Goal: Task Accomplishment & Management: Manage account settings

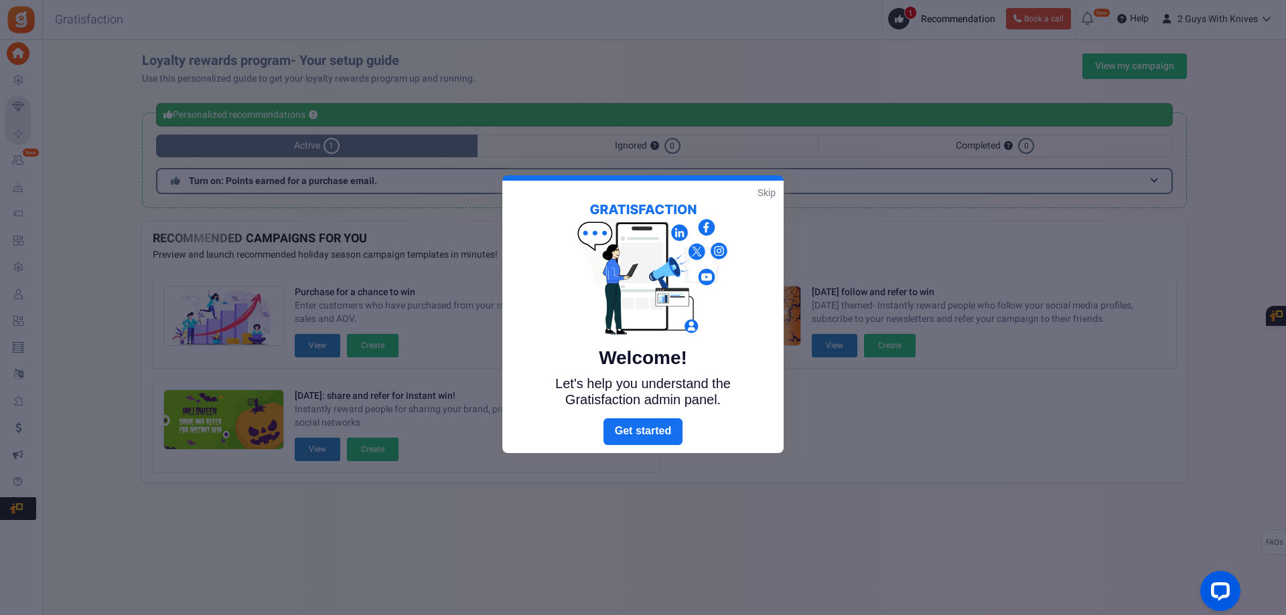
click at [769, 194] on link "Skip" at bounding box center [766, 192] width 18 height 13
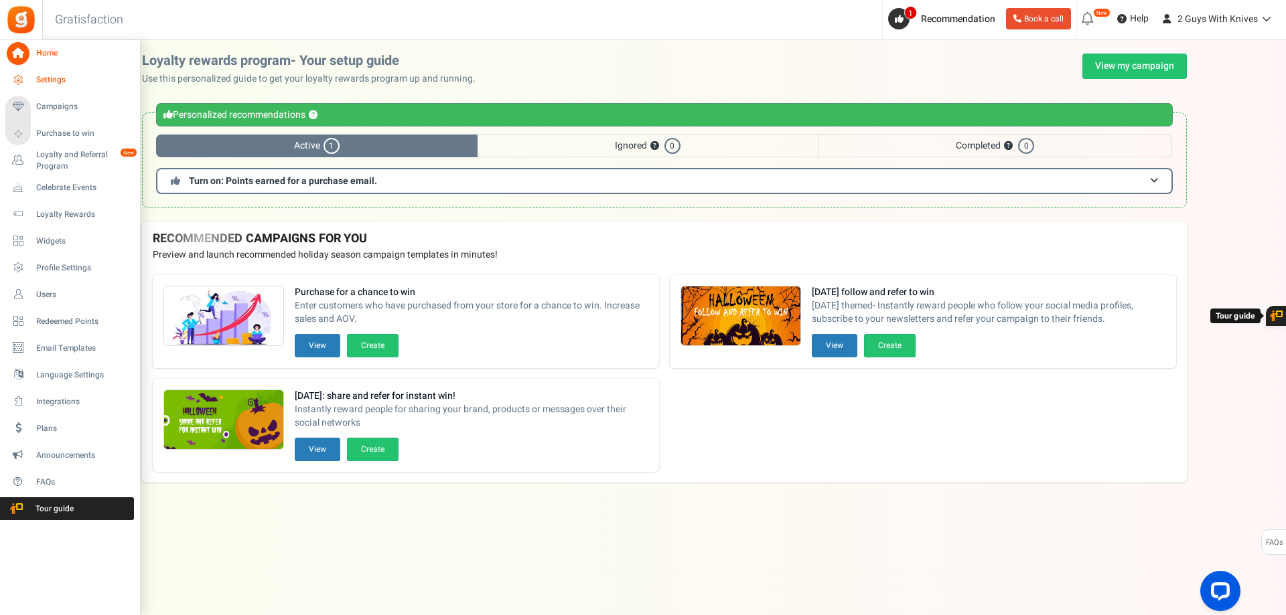
click at [43, 84] on span "Settings" at bounding box center [83, 79] width 94 height 11
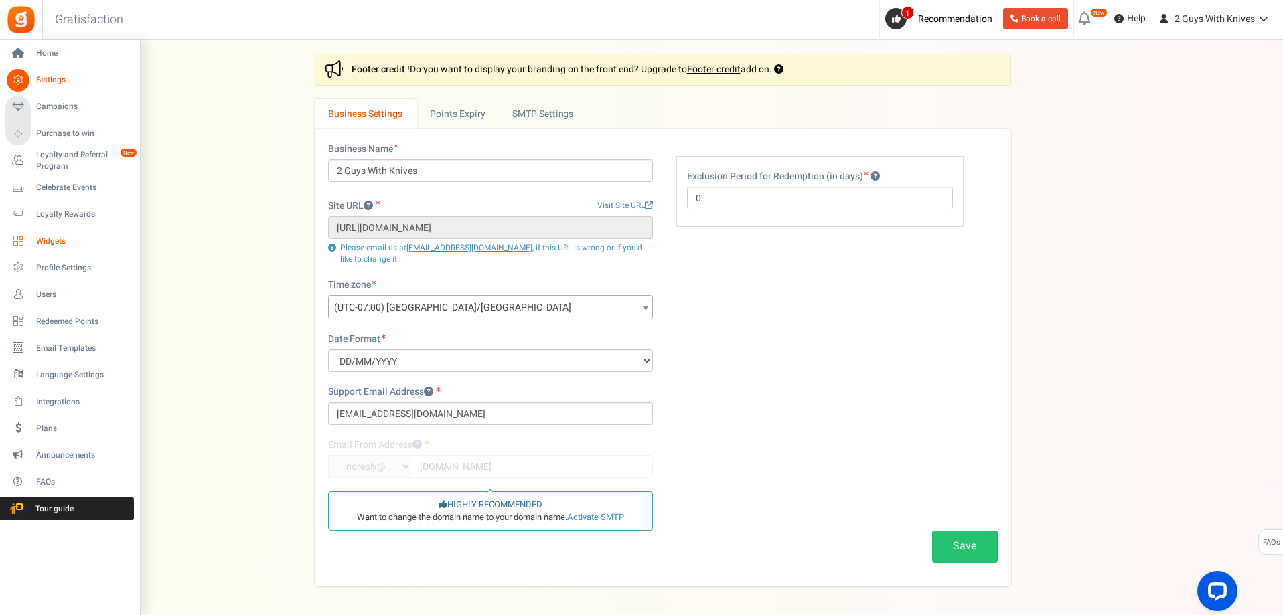
click at [53, 239] on span "Widgets" at bounding box center [83, 241] width 94 height 11
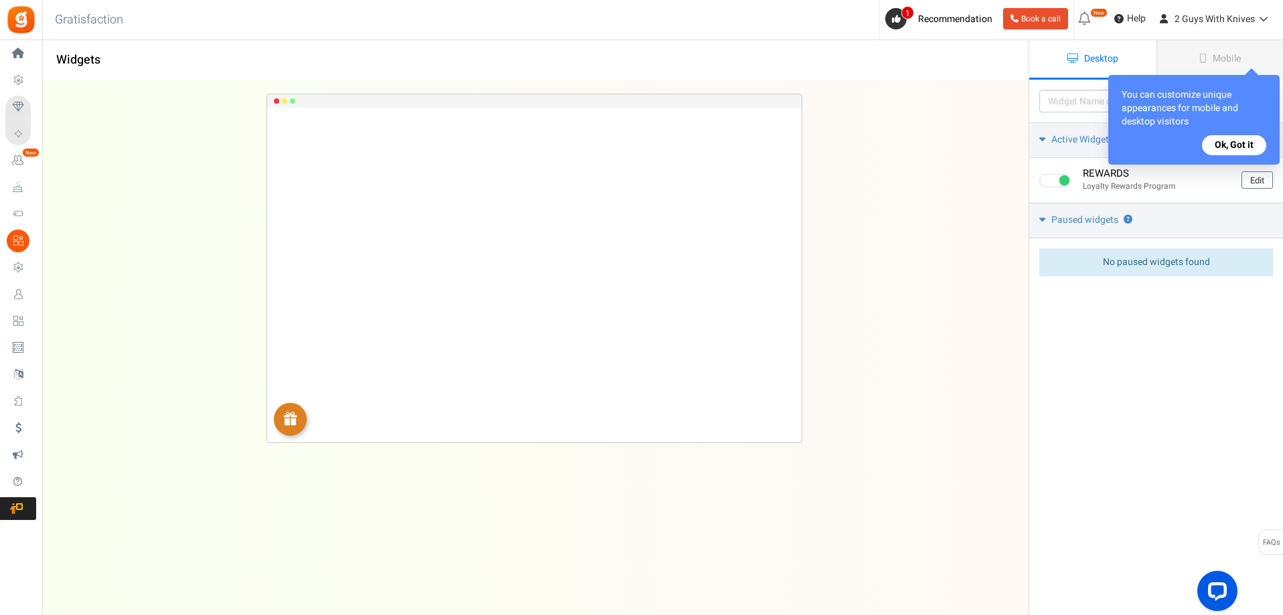
click at [1240, 144] on button "Ok, Got it" at bounding box center [1234, 145] width 64 height 20
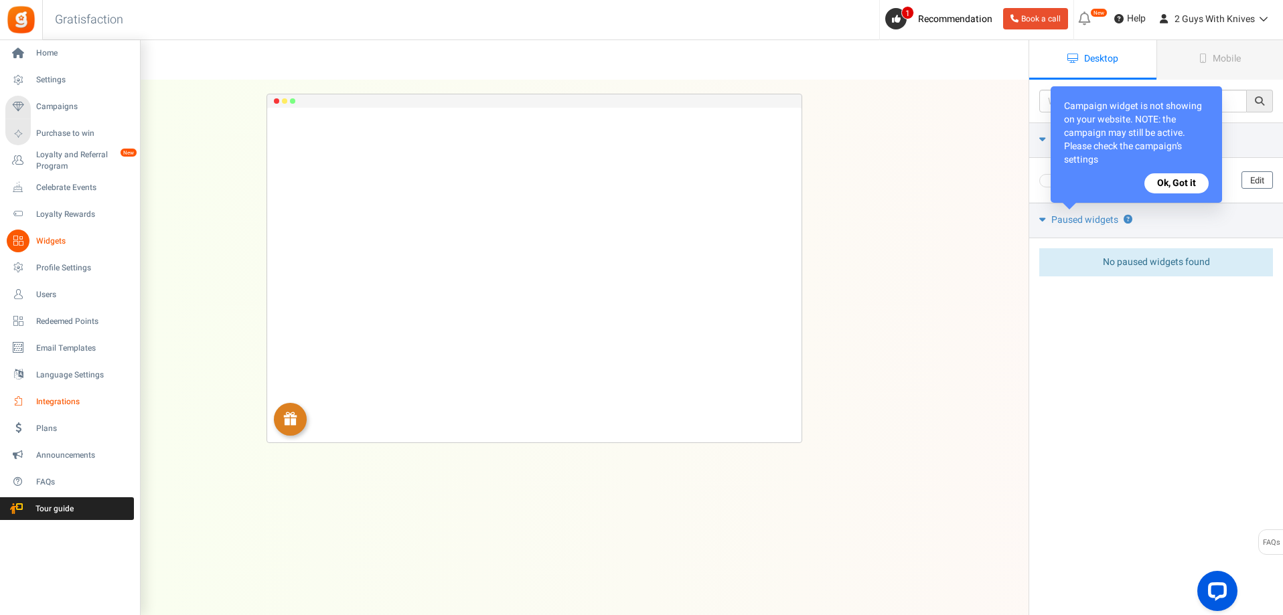
click at [76, 405] on span "Integrations" at bounding box center [83, 401] width 94 height 11
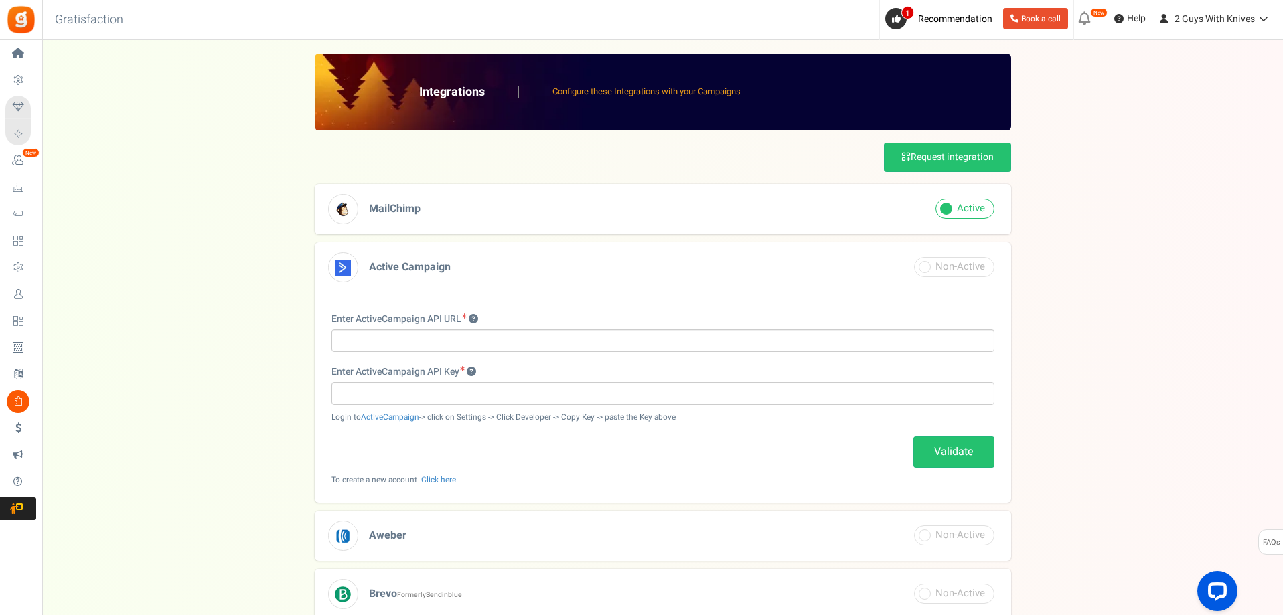
click at [629, 90] on p "Configure these Integrations with your Campaigns" at bounding box center [646, 92] width 188 height 13
click at [629, 92] on p "Configure these Integrations with your Campaigns" at bounding box center [646, 92] width 188 height 13
click at [372, 212] on span "MailChimp" at bounding box center [395, 209] width 52 height 16
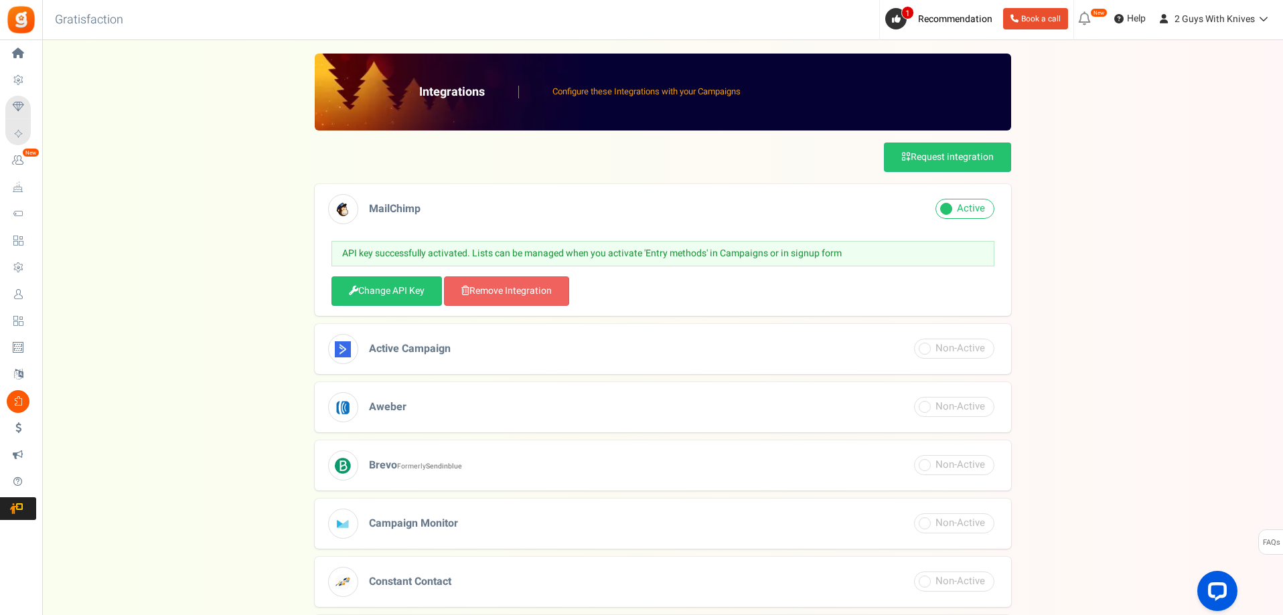
click at [383, 210] on span "MailChimp" at bounding box center [395, 209] width 52 height 16
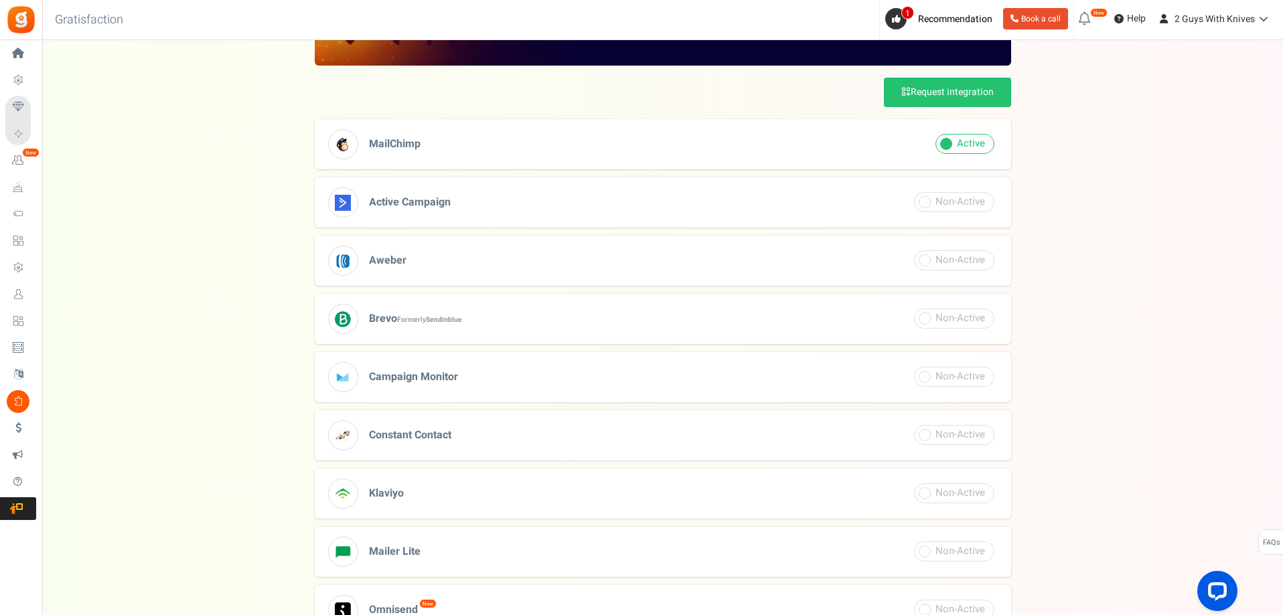
scroll to position [182, 0]
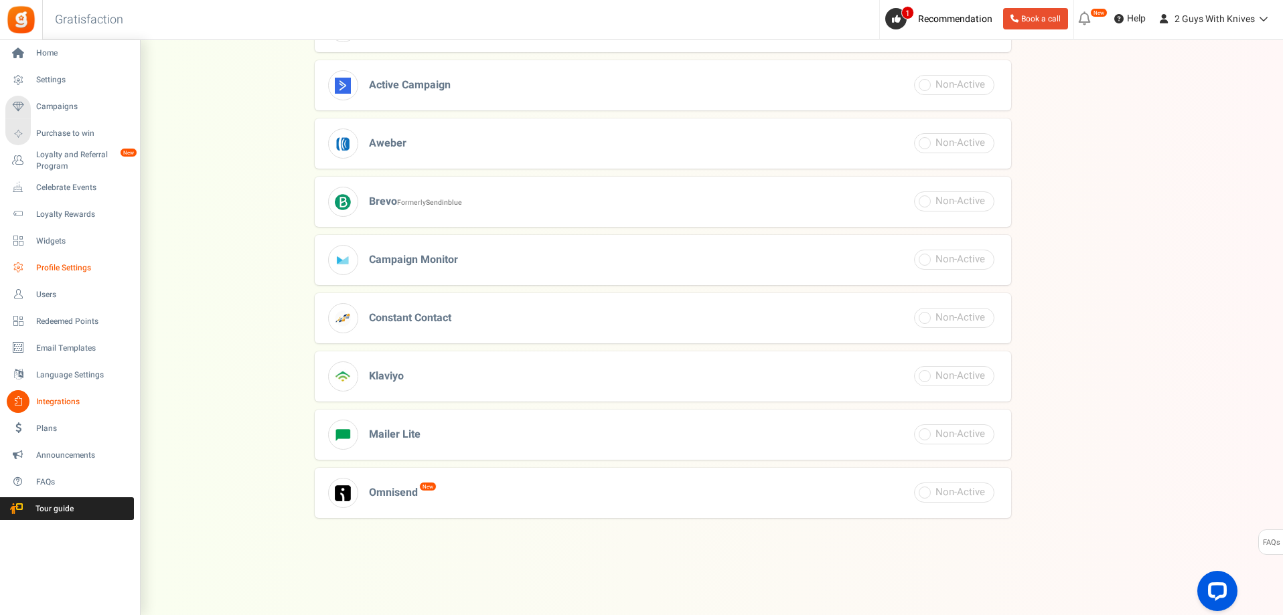
click at [48, 264] on span "Profile Settings" at bounding box center [83, 267] width 94 height 11
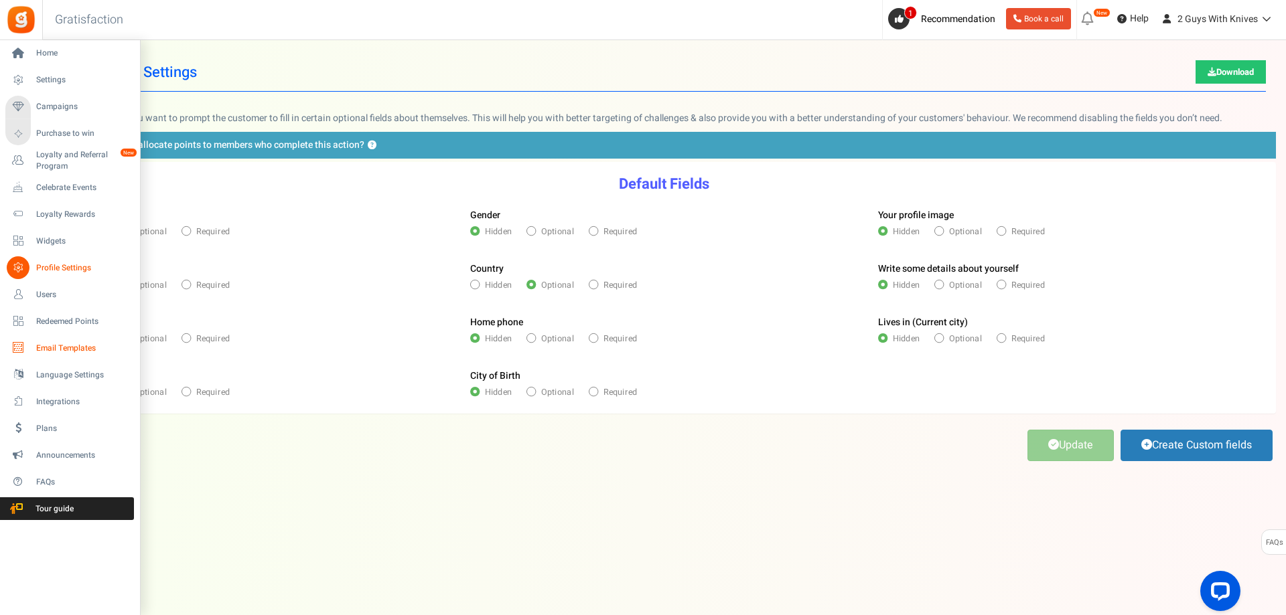
click at [64, 350] on span "Email Templates" at bounding box center [83, 348] width 94 height 11
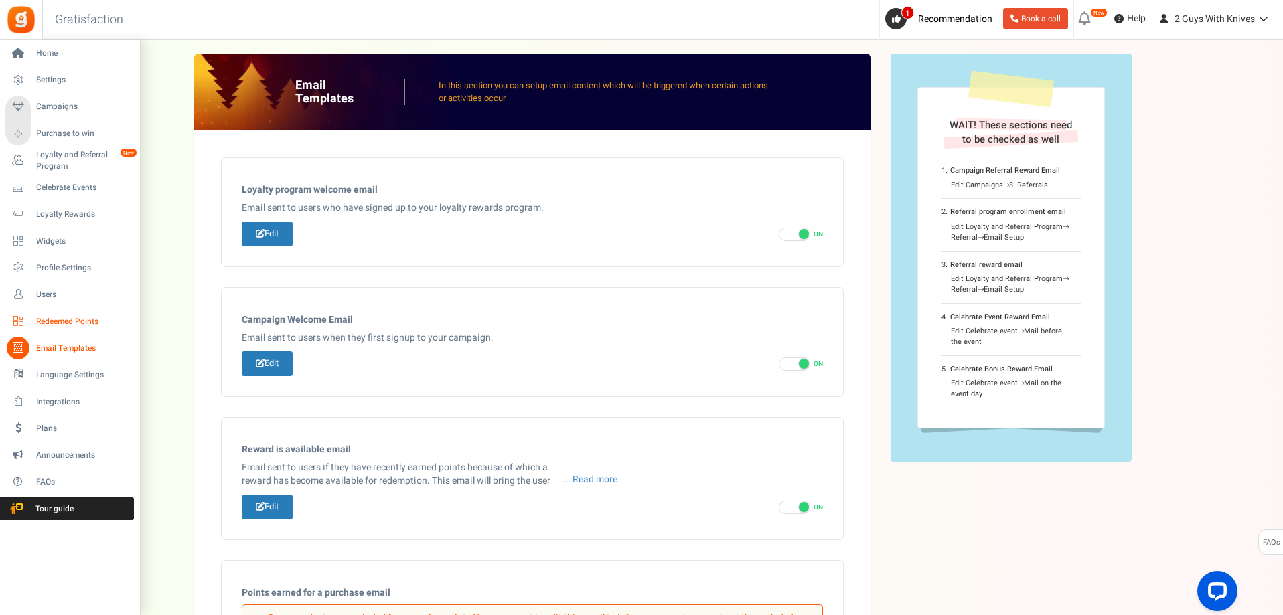
click at [76, 317] on span "Redeemed Points" at bounding box center [83, 321] width 94 height 11
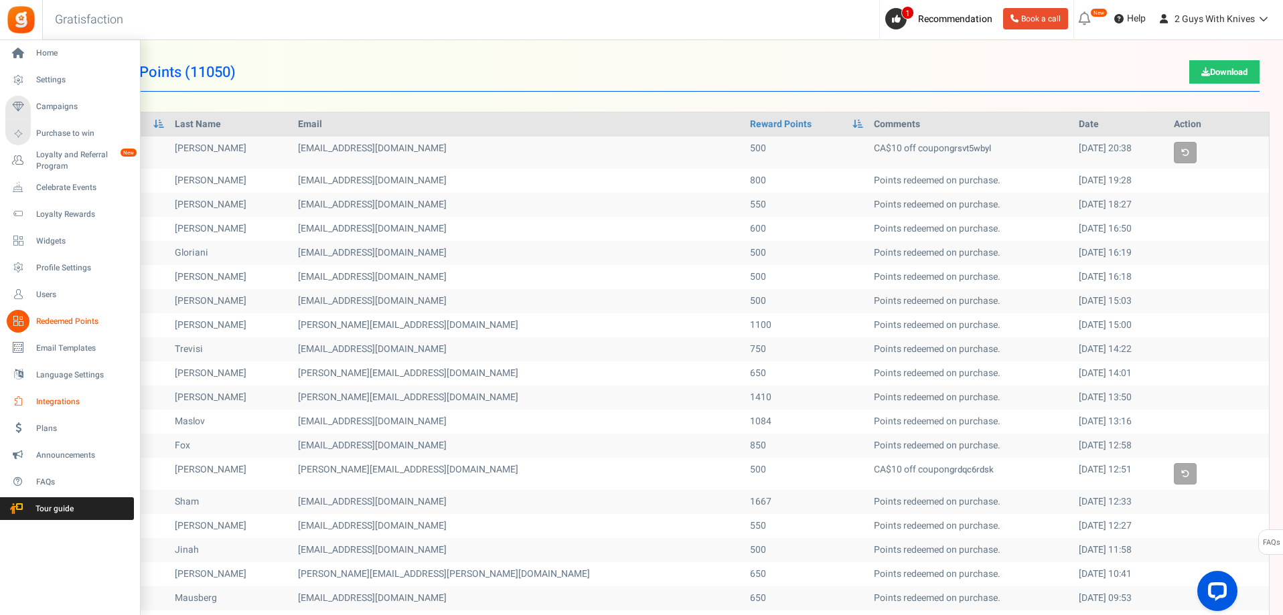
click at [53, 401] on span "Integrations" at bounding box center [83, 401] width 94 height 11
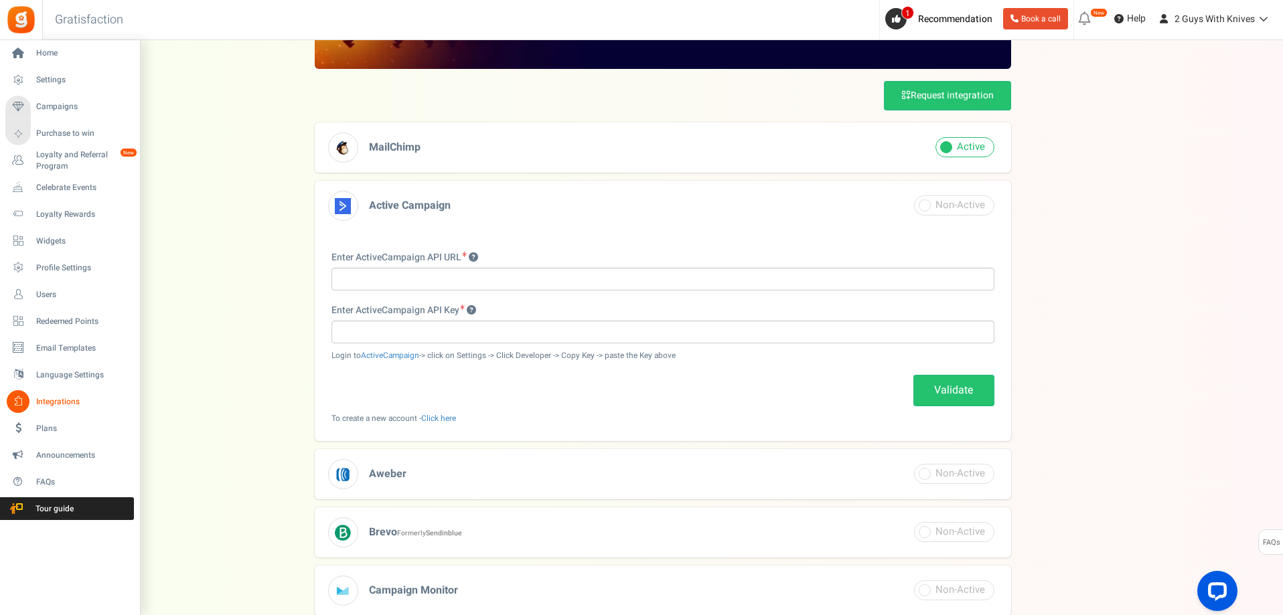
scroll to position [58, 0]
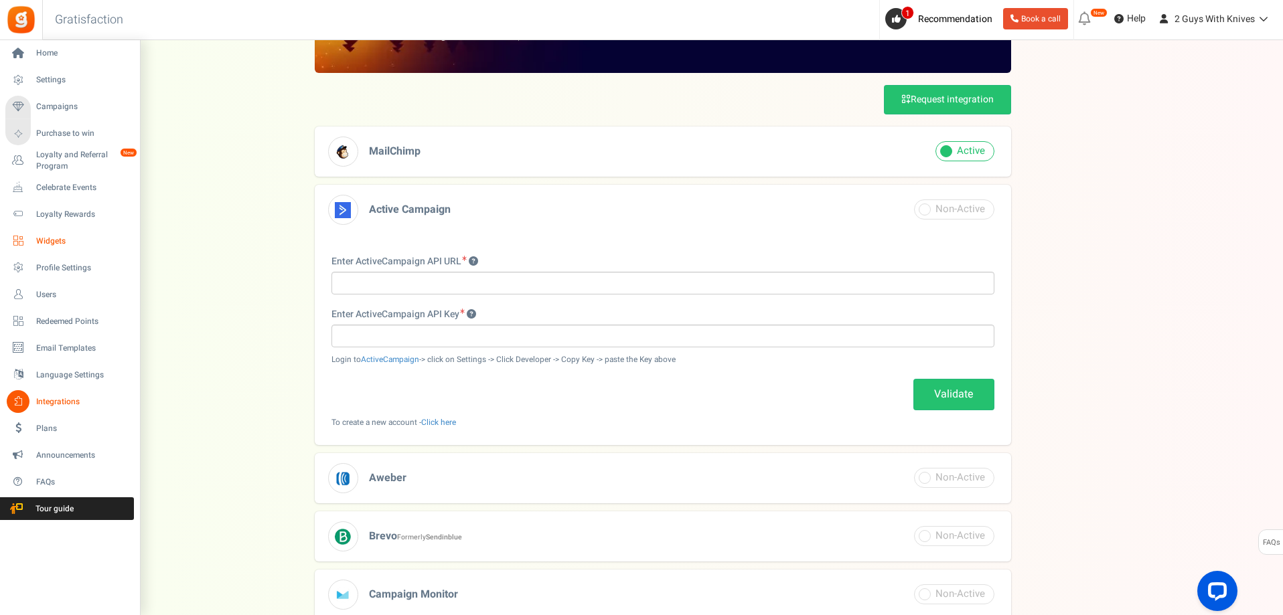
click at [44, 240] on span "Widgets" at bounding box center [83, 241] width 94 height 11
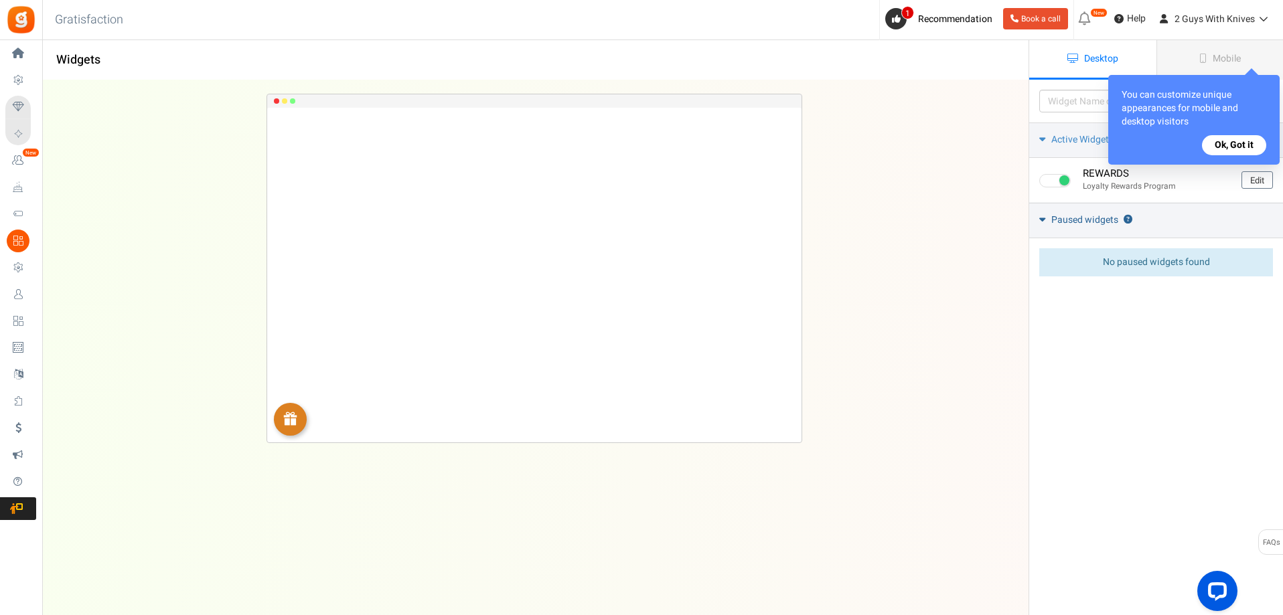
click at [1077, 214] on span "Paused widgets" at bounding box center [1084, 220] width 67 height 13
click at [1085, 222] on span "Paused widgets" at bounding box center [1084, 220] width 67 height 13
click at [1230, 150] on button "Ok, Got it" at bounding box center [1234, 145] width 64 height 20
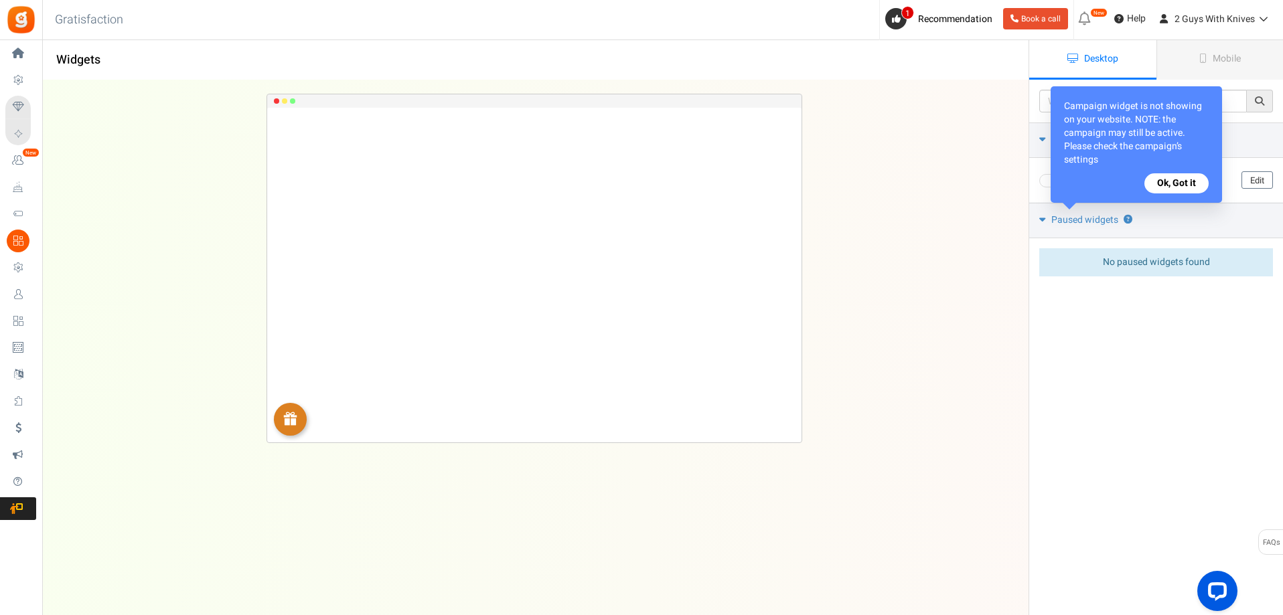
click at [1188, 187] on button "Ok, Got it" at bounding box center [1176, 183] width 64 height 20
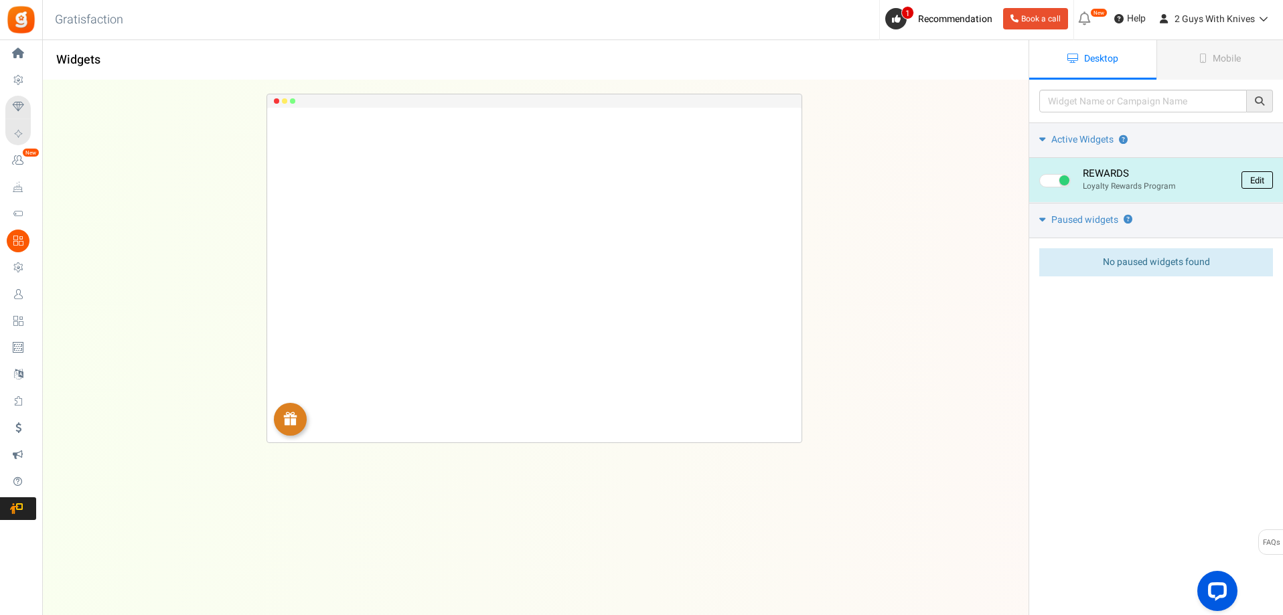
click at [1259, 173] on link "Edit" at bounding box center [1256, 179] width 31 height 17
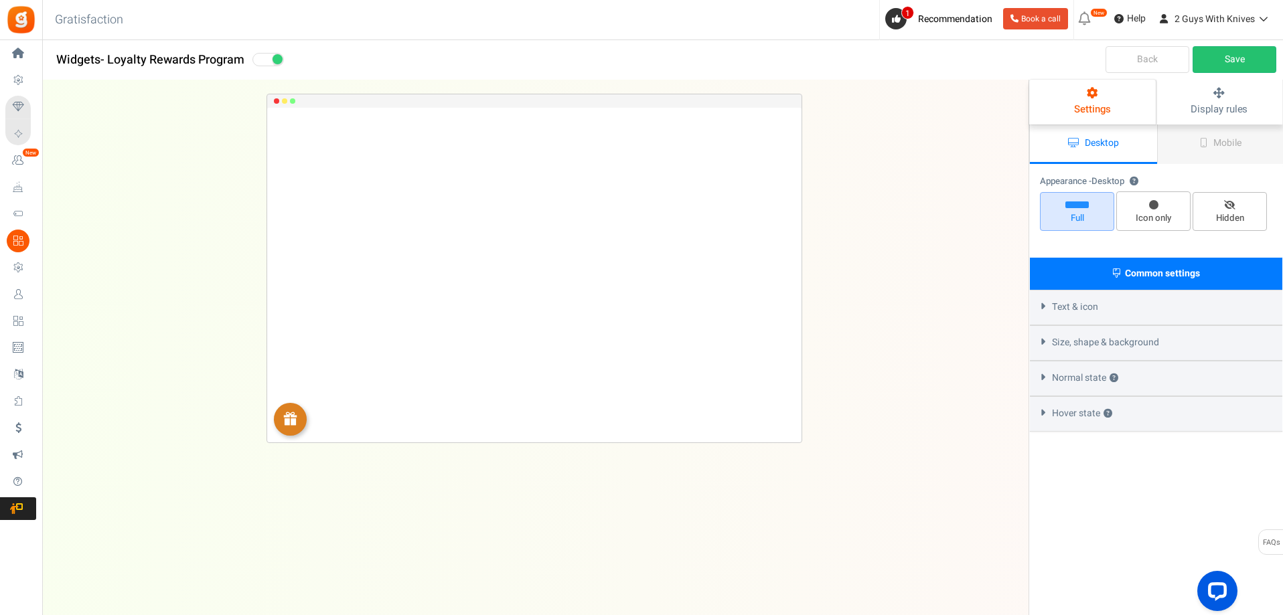
select select "left-bottom-bar"
radio input "true"
